Goal: Task Accomplishment & Management: Complete application form

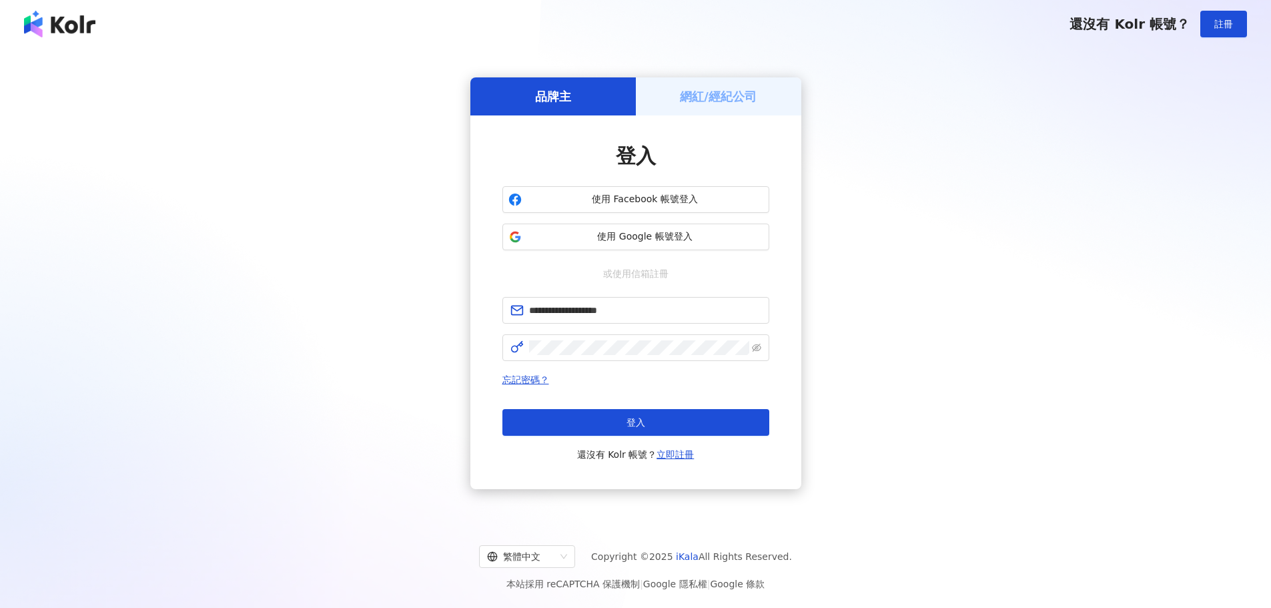
drag, startPoint x: 691, startPoint y: 417, endPoint x: 744, endPoint y: 426, distance: 54.1
click at [690, 417] on button "登入" at bounding box center [635, 422] width 267 height 27
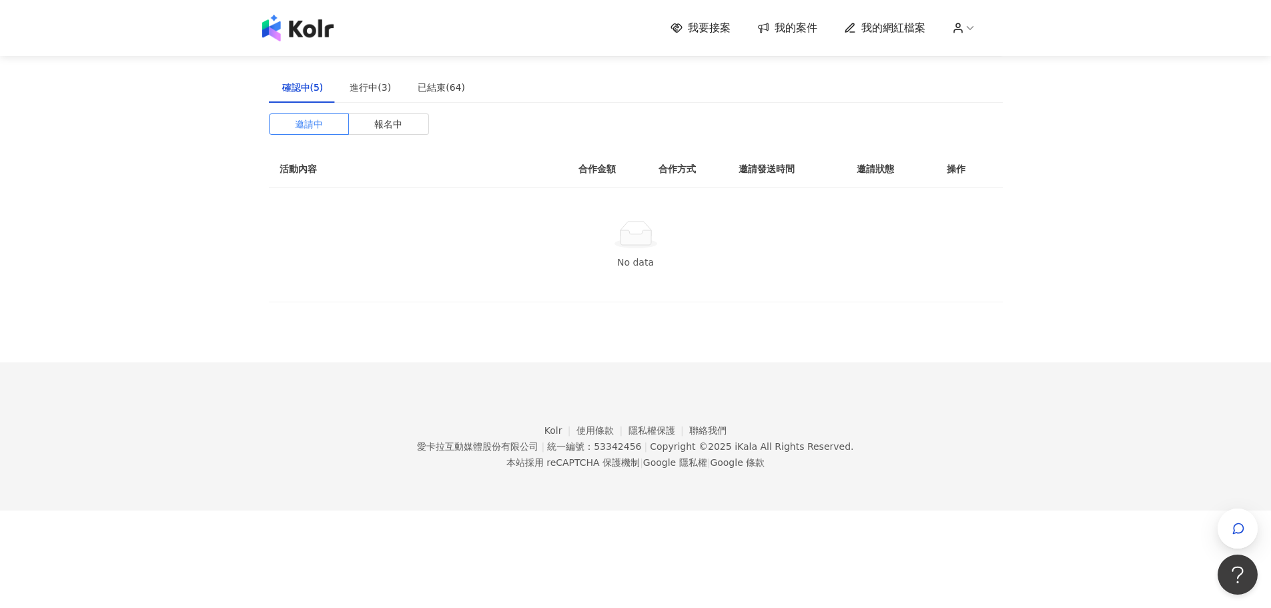
drag, startPoint x: 15, startPoint y: 205, endPoint x: 276, endPoint y: 192, distance: 261.1
click at [16, 205] on div "我要接案 我的案件 我的網紅檔案 建議執行流程 確認中(5) 進行中(3) 已結束(64) 邀請中 報名中 活動內容 合作金額 合作方式 邀請發送時間 邀請狀…" at bounding box center [635, 255] width 1271 height 510
click at [717, 29] on span "我要接案" at bounding box center [709, 28] width 43 height 15
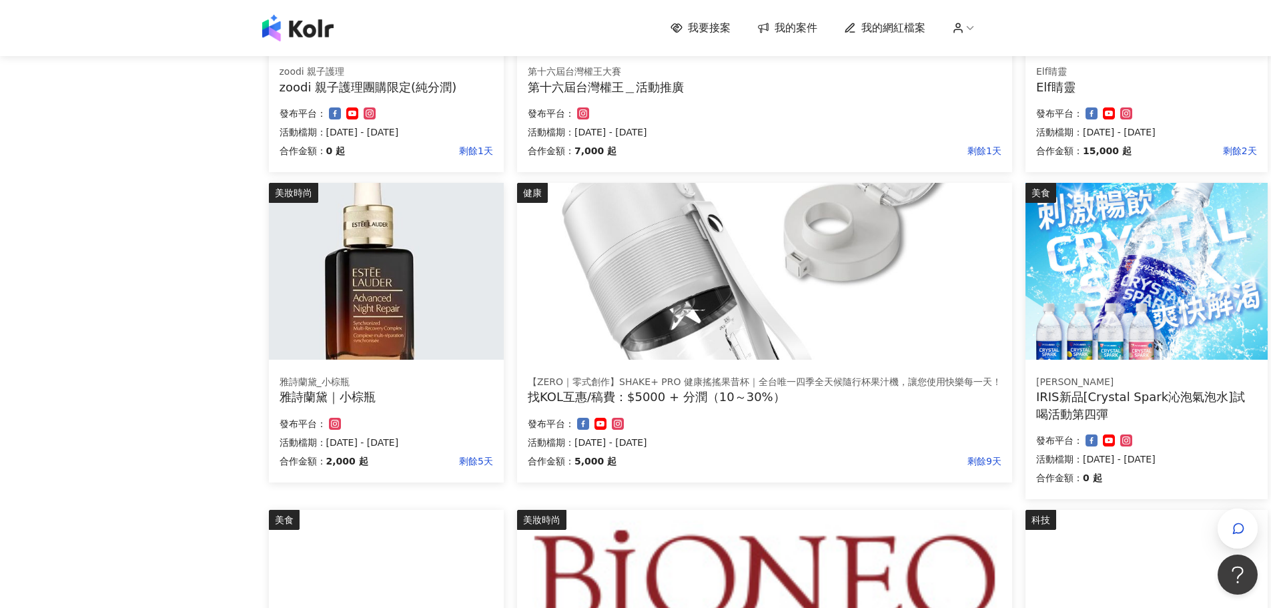
scroll to position [467, 0]
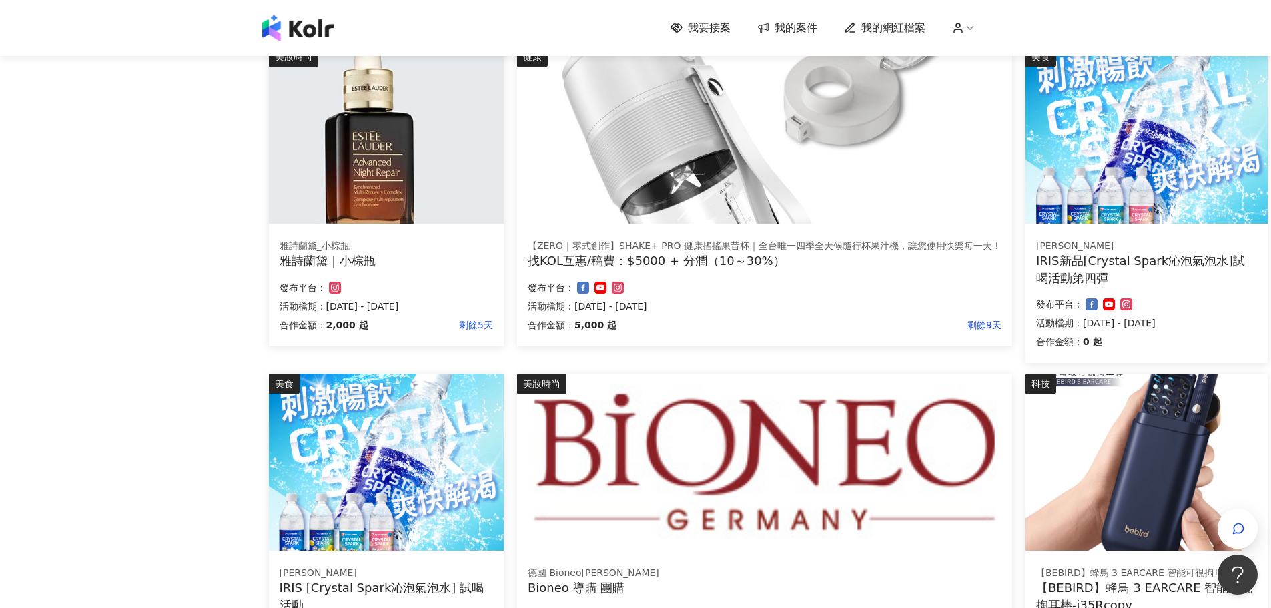
click at [451, 290] on div "發布平台：" at bounding box center [385, 287] width 213 height 16
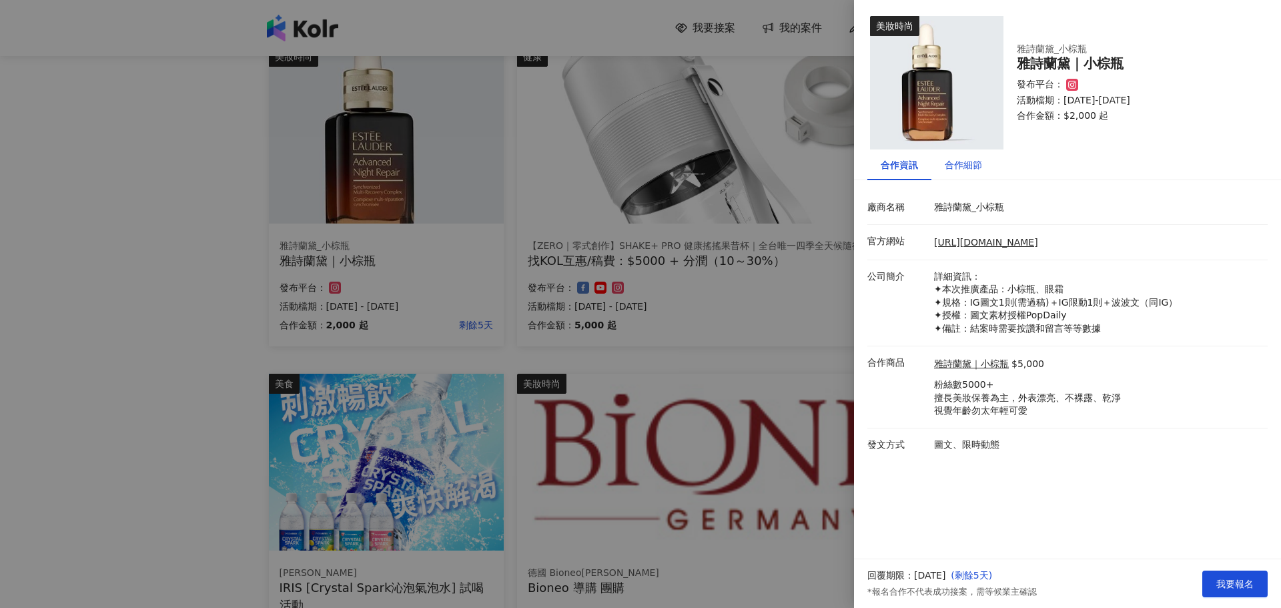
click at [965, 161] on div "合作細節" at bounding box center [963, 164] width 37 height 15
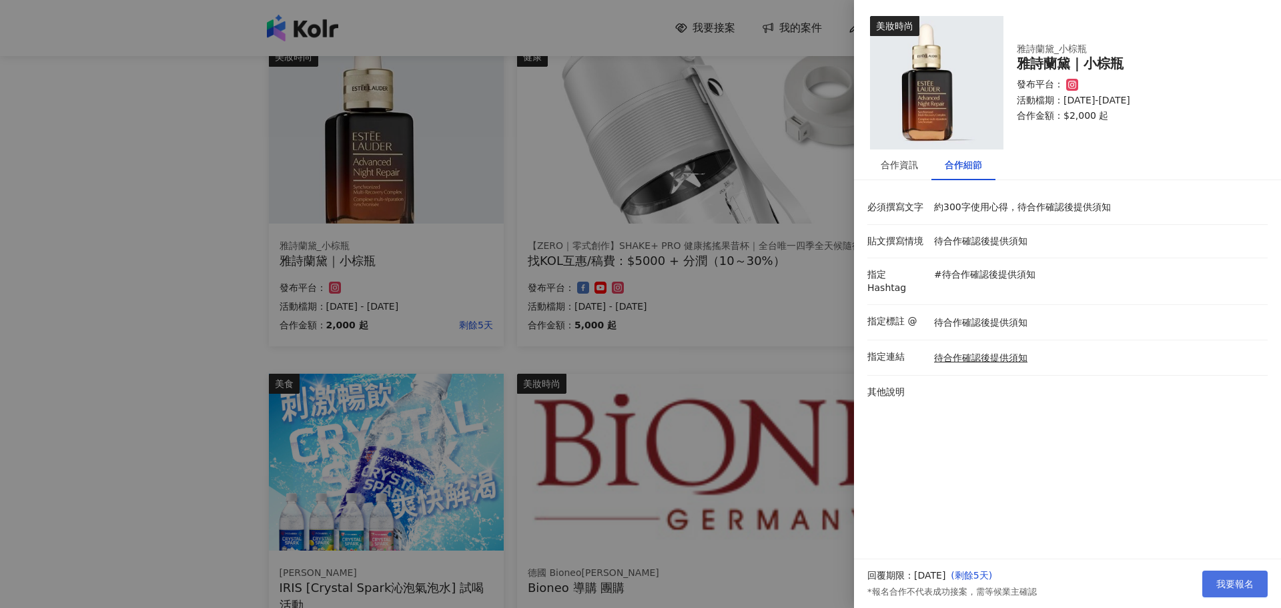
click at [1250, 578] on span "我要報名" at bounding box center [1234, 583] width 37 height 11
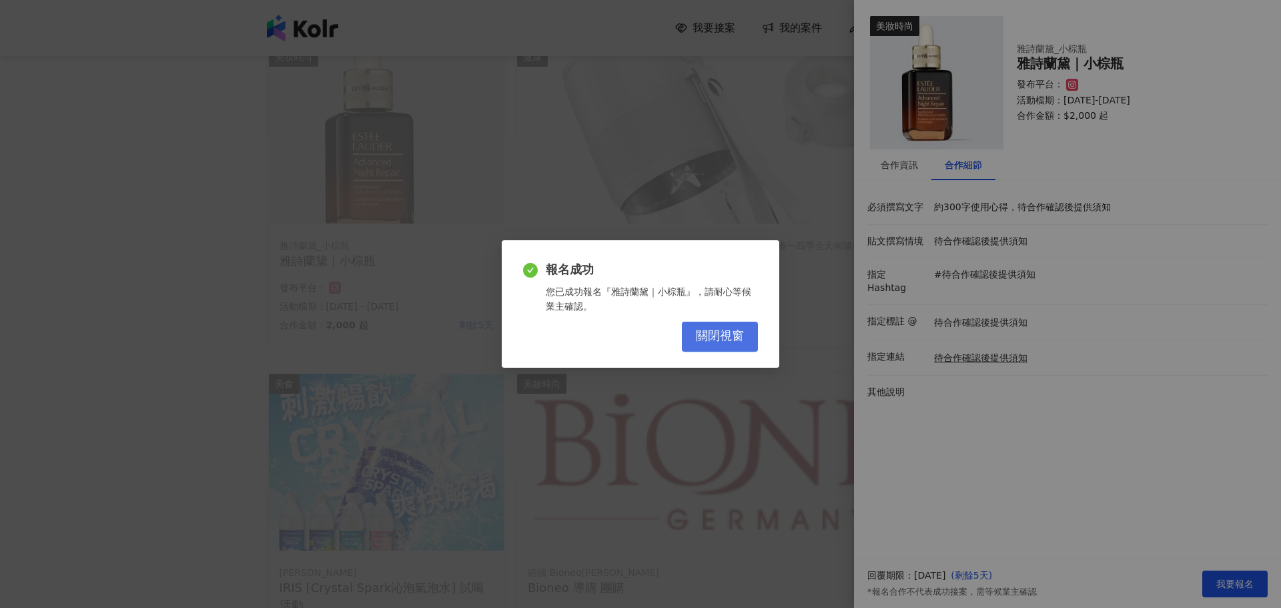
click at [744, 335] on button "關閉視窗" at bounding box center [720, 337] width 76 height 30
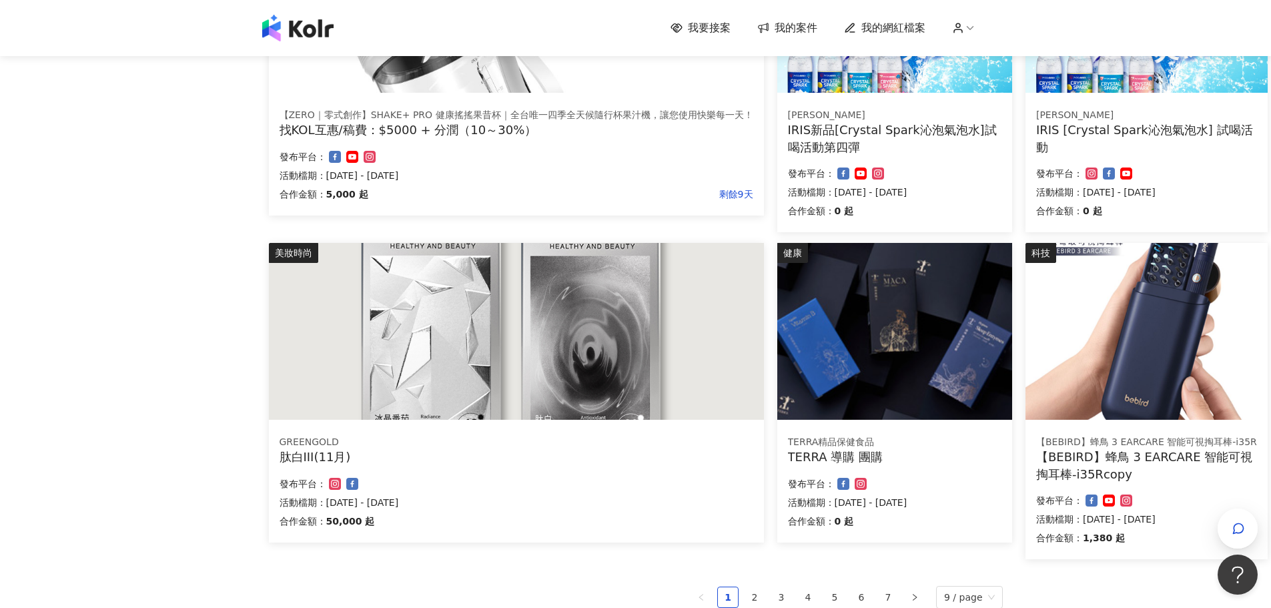
scroll to position [734, 0]
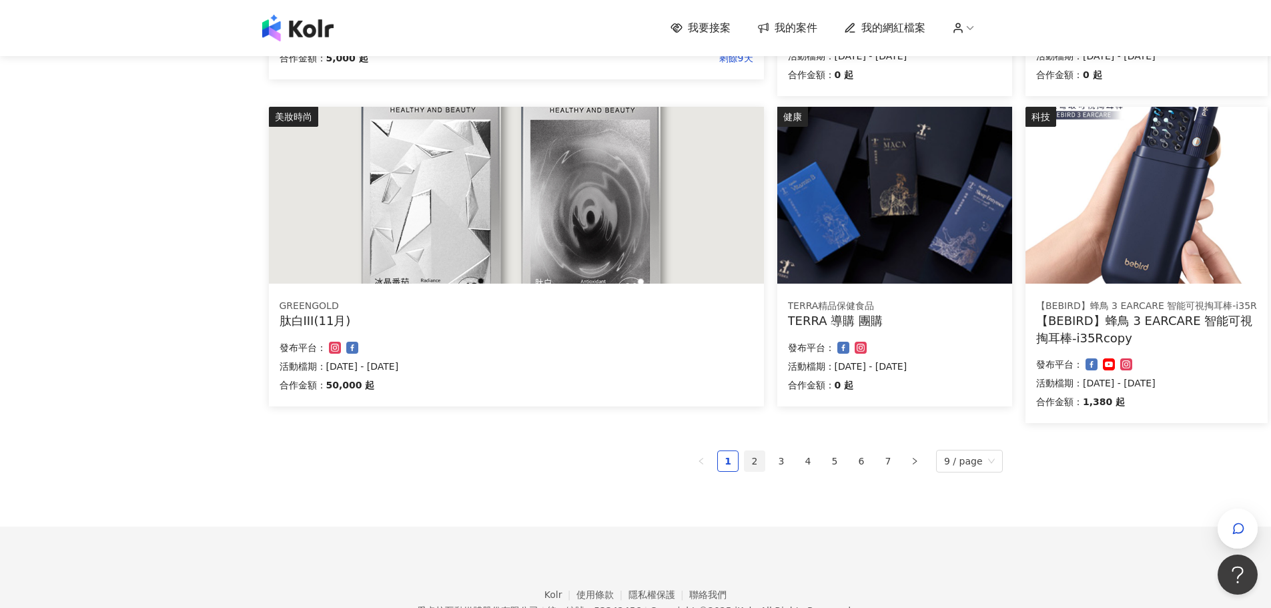
click at [762, 460] on link "2" at bounding box center [754, 461] width 20 height 20
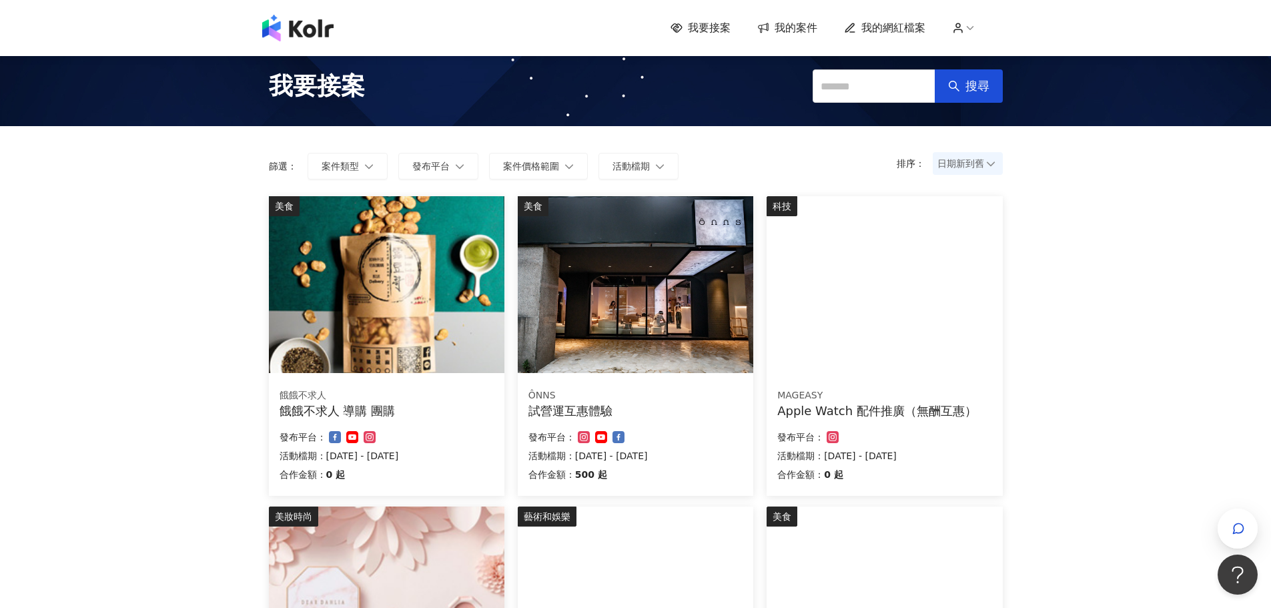
scroll to position [0, 0]
